Goal: Navigation & Orientation: Find specific page/section

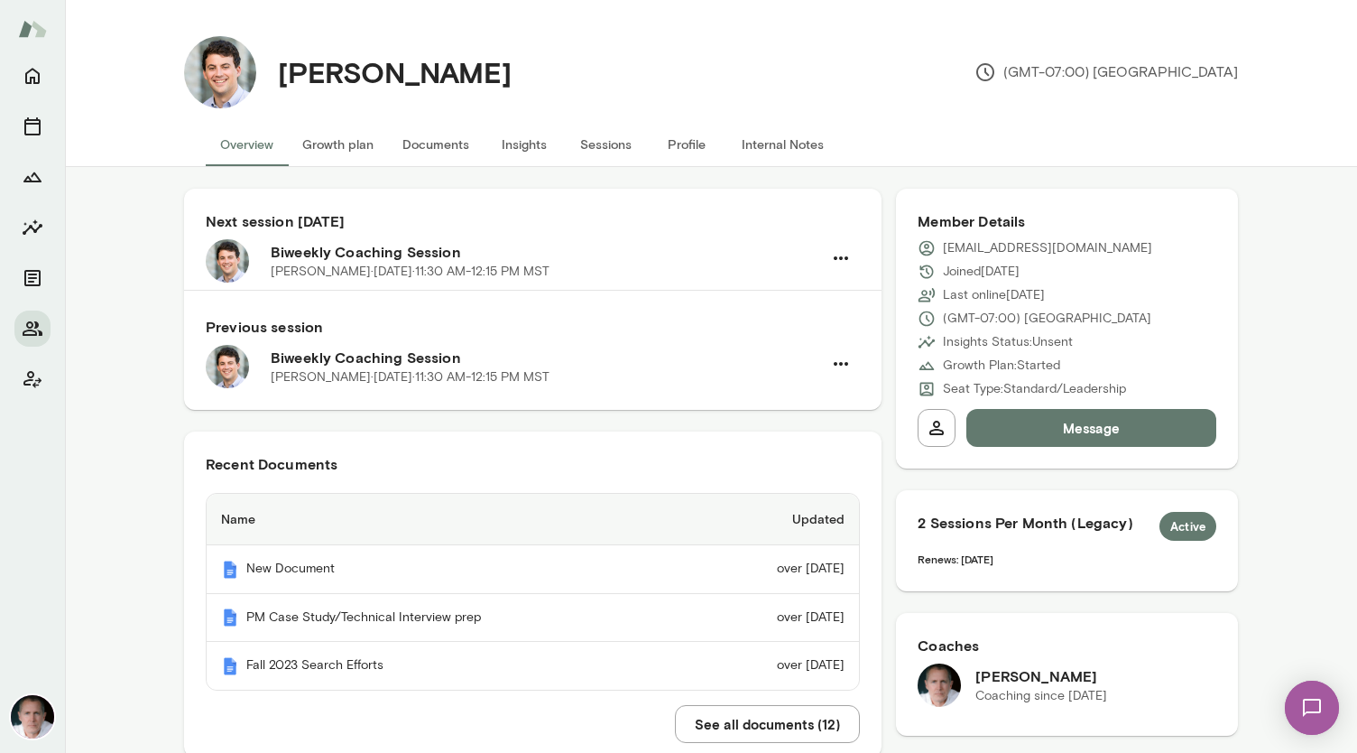
scroll to position [1566, 0]
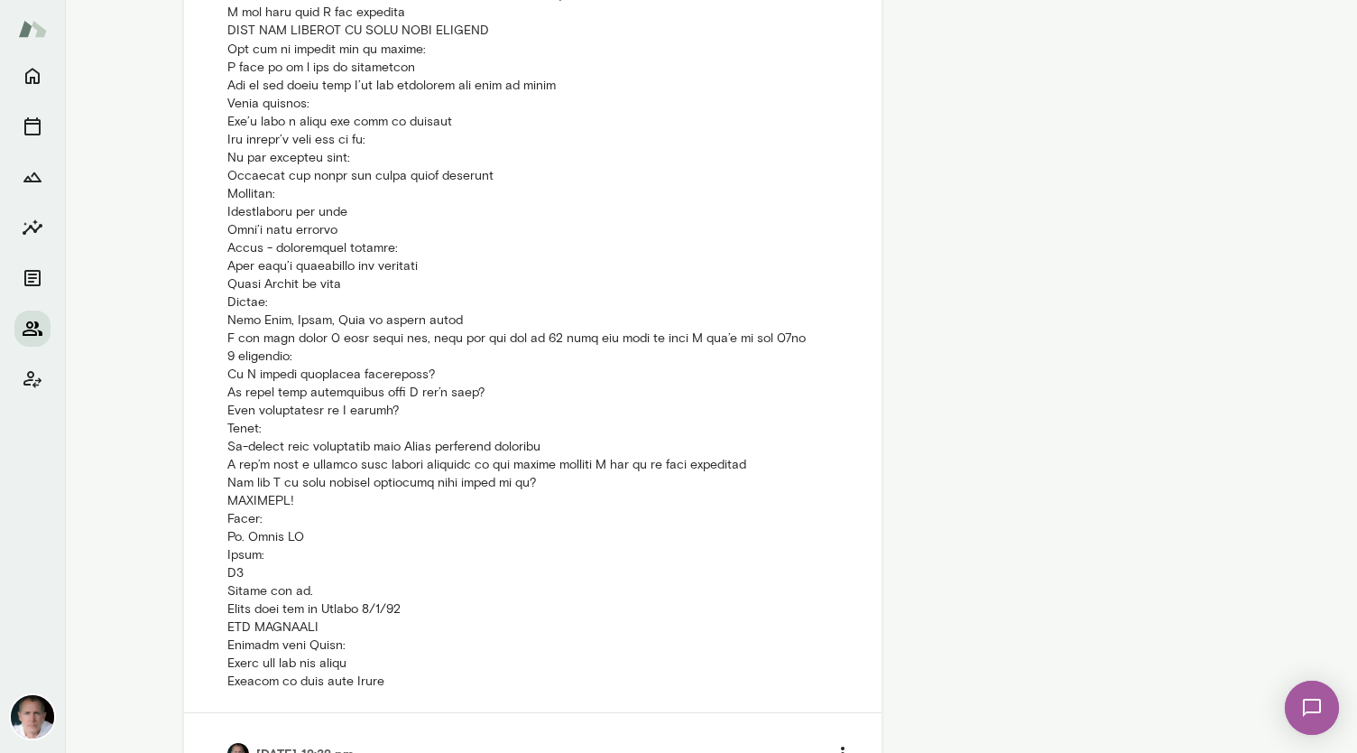
click at [33, 322] on icon "Members" at bounding box center [33, 329] width 22 height 22
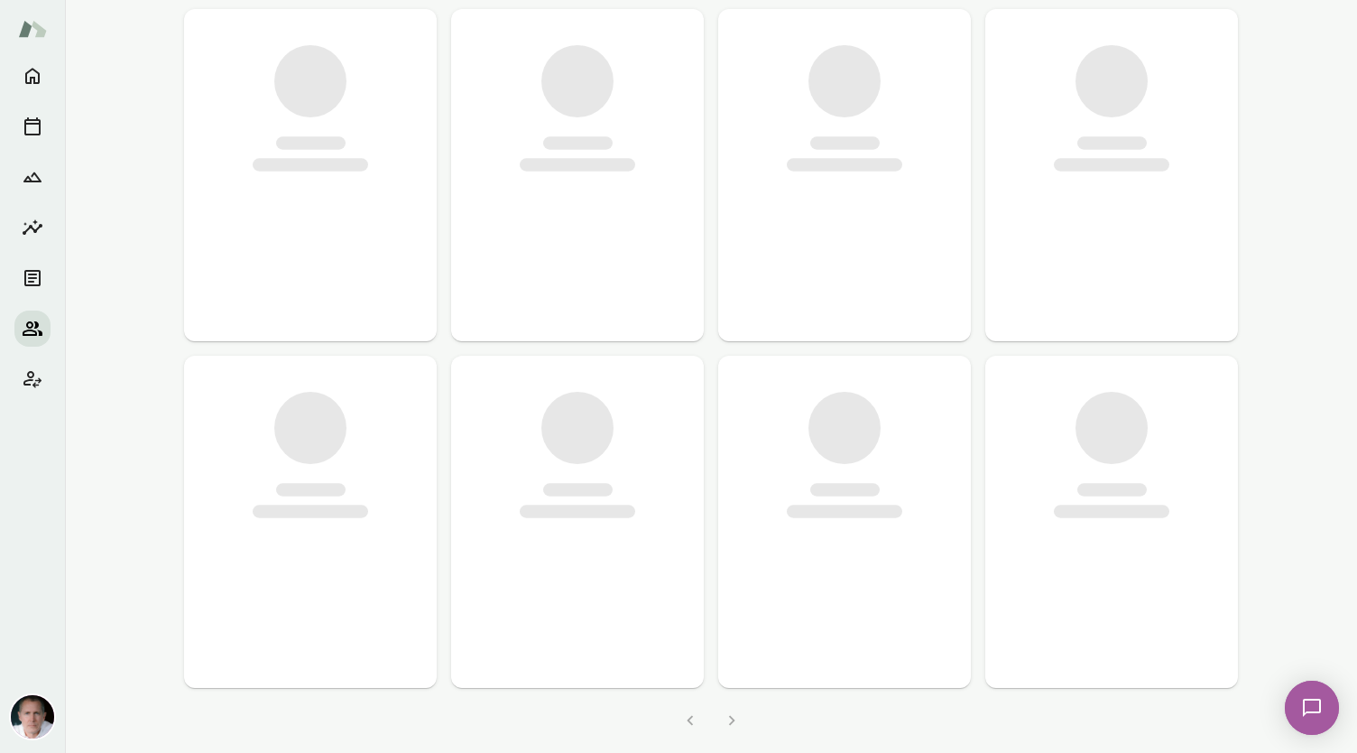
scroll to position [870, 0]
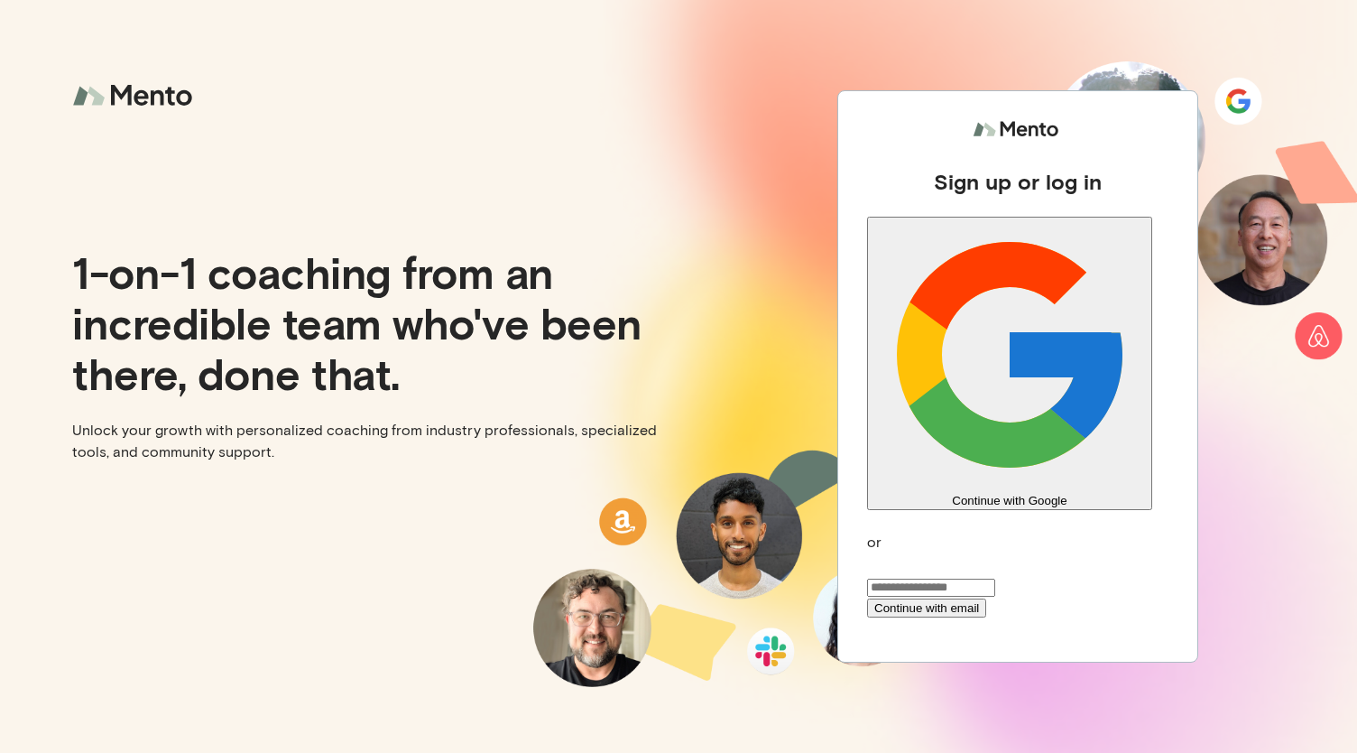
click at [1029, 325] on button "Continue with Google" at bounding box center [1009, 363] width 285 height 293
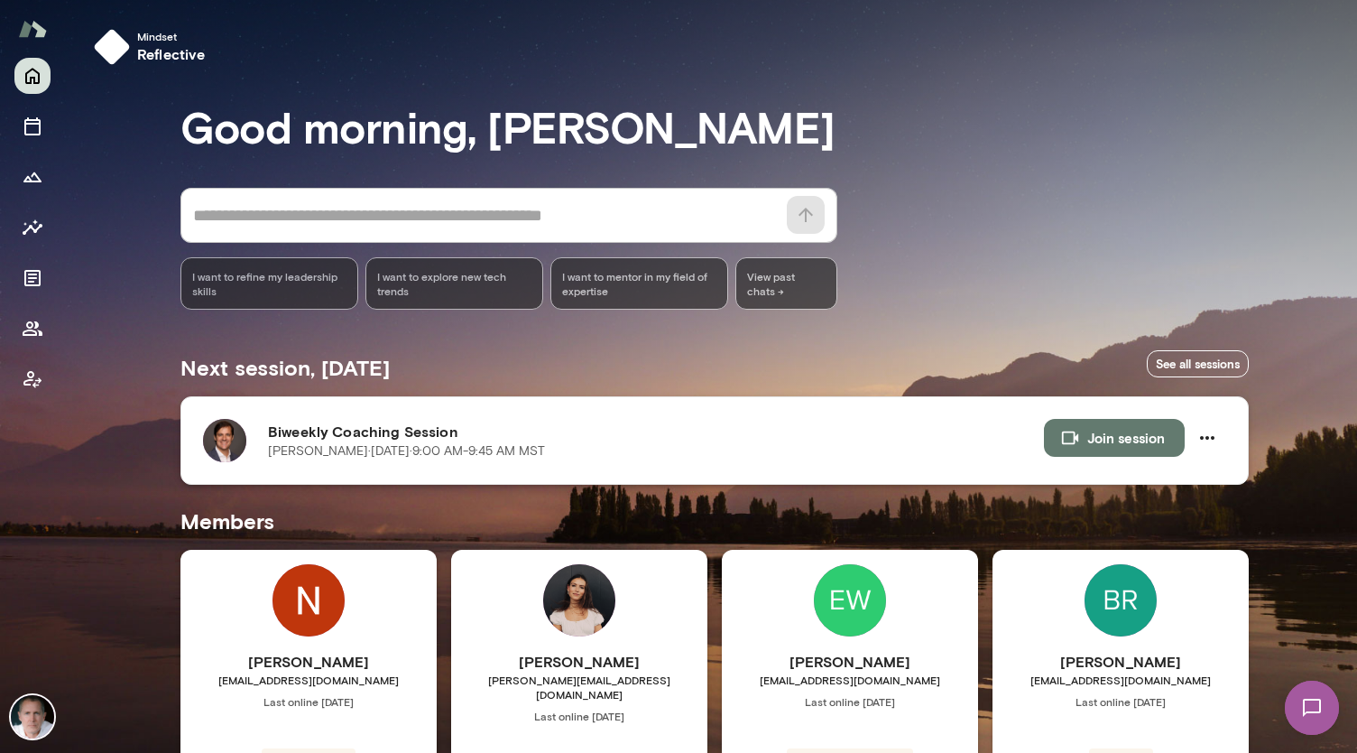
click at [215, 431] on img at bounding box center [224, 440] width 43 height 43
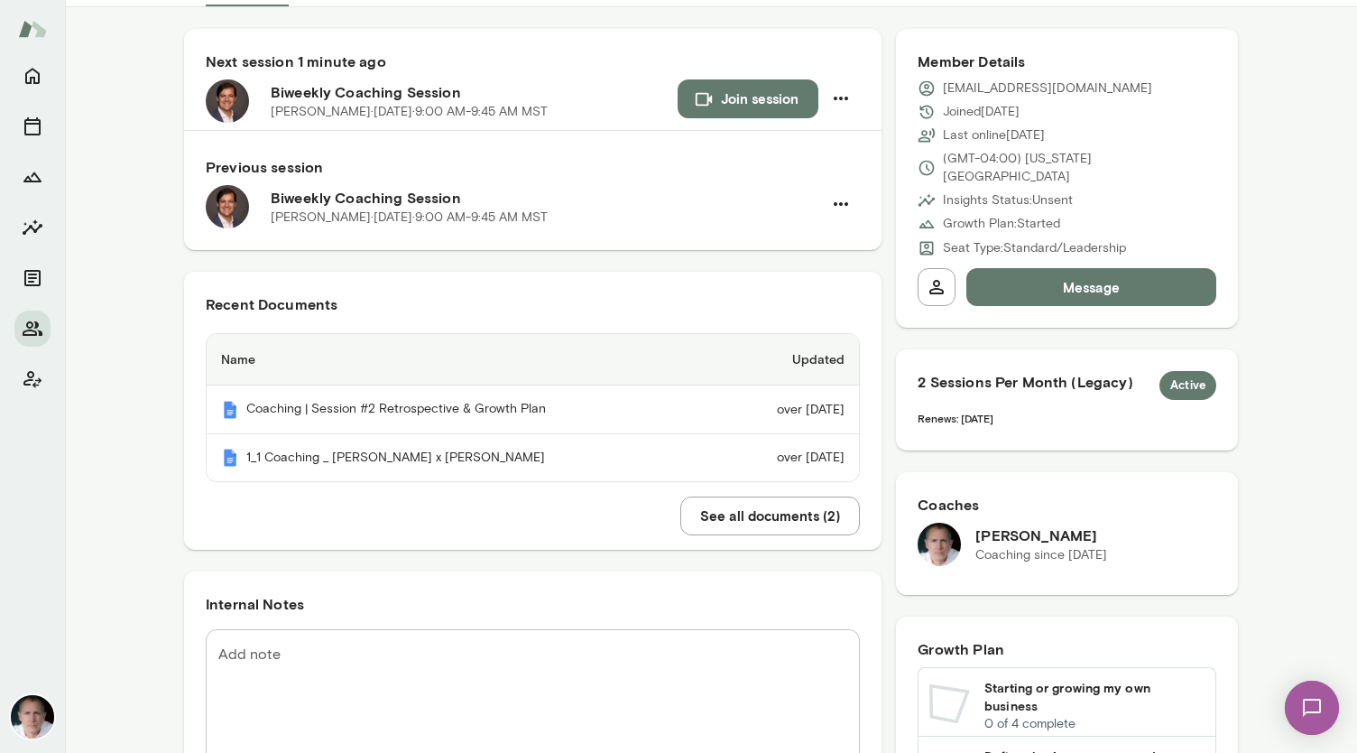
scroll to position [202, 0]
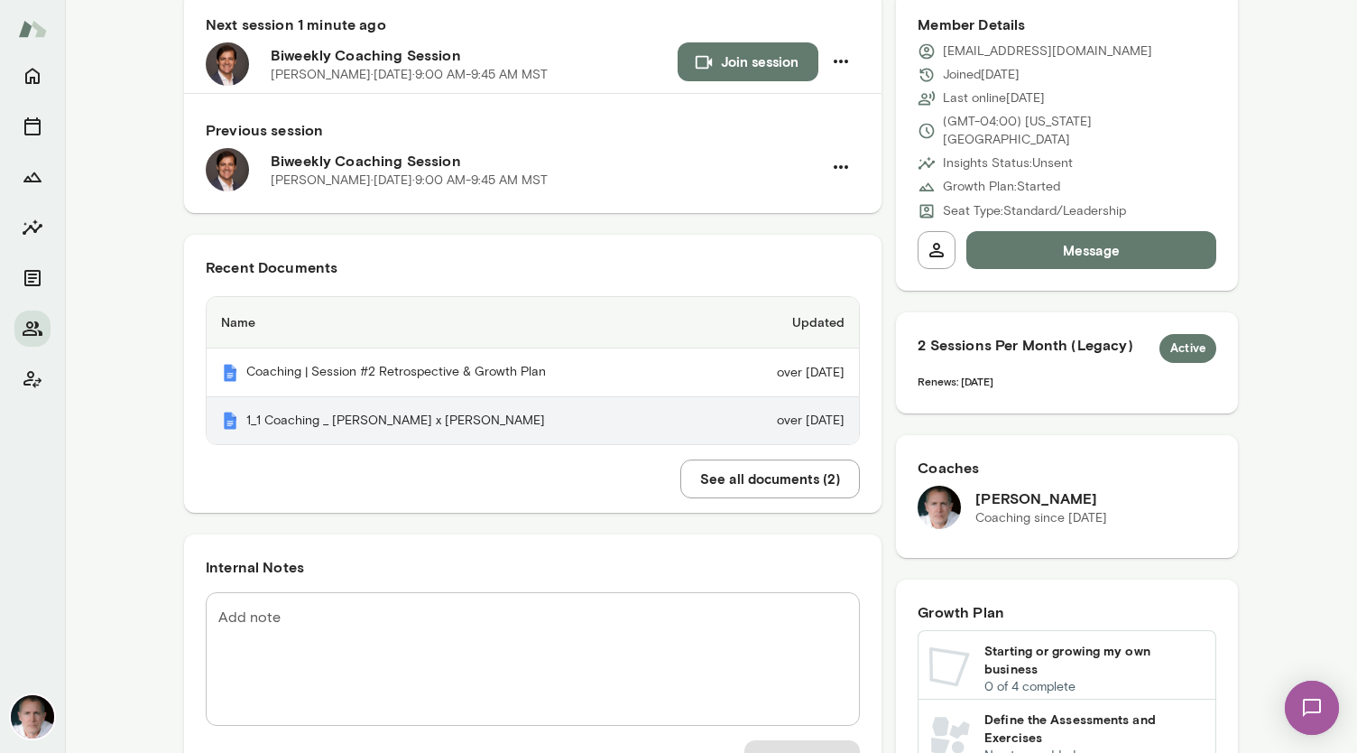
click at [363, 415] on th "1_1 Coaching _ Luciano x Mike" at bounding box center [463, 421] width 513 height 48
